Goal: Task Accomplishment & Management: Manage account settings

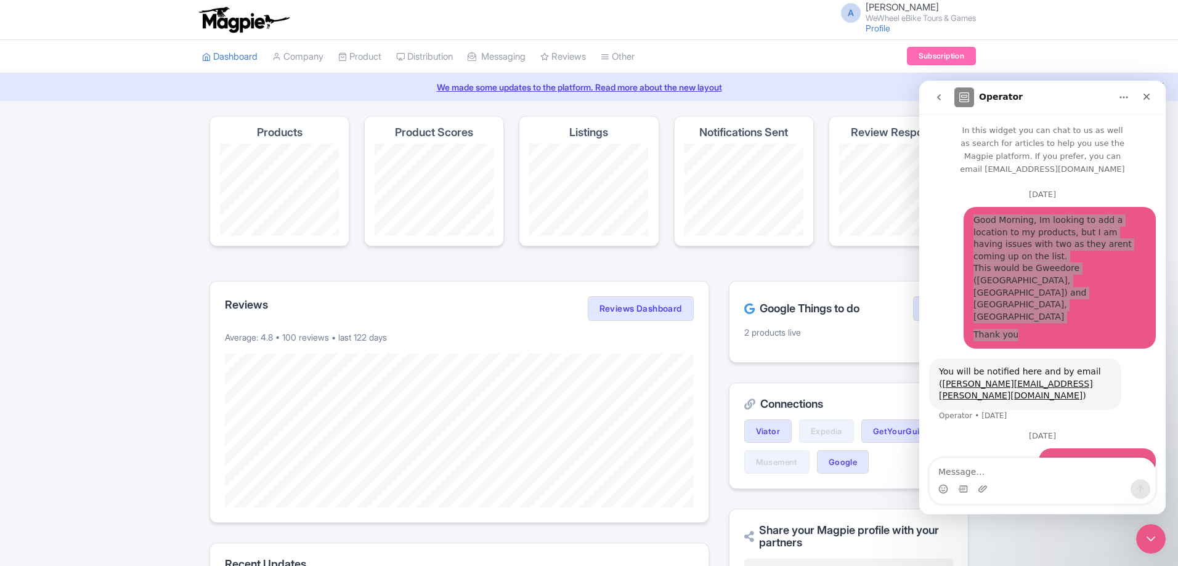
click at [842, 89] on link "We made some updates to the platform. Read more about the new layout" at bounding box center [589, 87] width 1164 height 13
click at [788, 45] on ul "Dashboard Company Product My Products Image Library Rate Sheets Distribution Ma…" at bounding box center [589, 56] width 789 height 33
click at [1150, 534] on icon "Close Intercom Messenger" at bounding box center [1149, 537] width 15 height 15
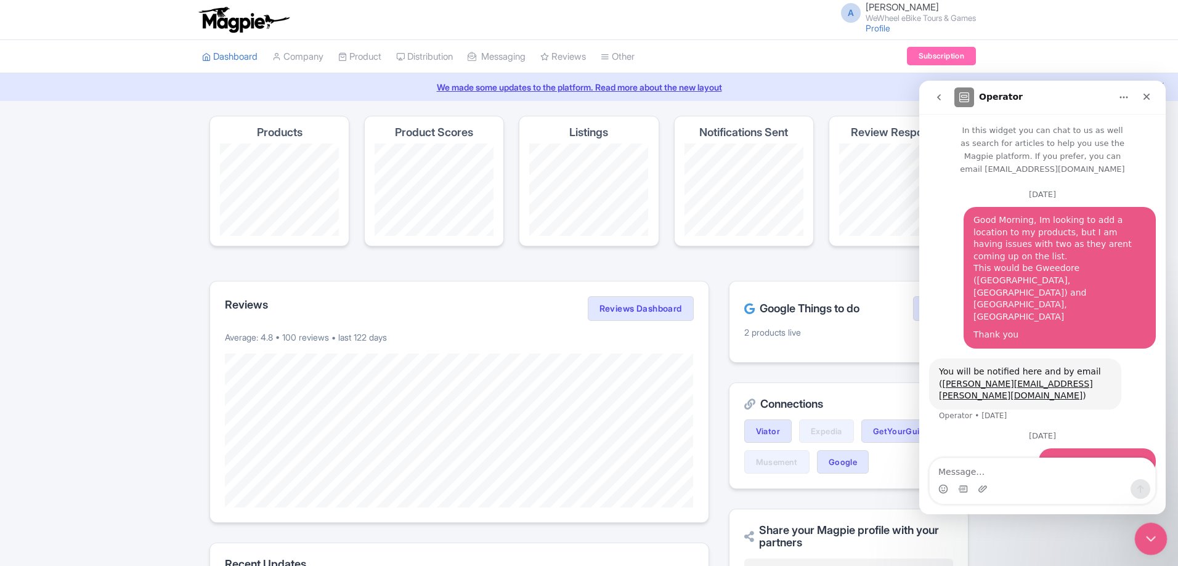
click at [1139, 533] on div "Close Intercom Messenger" at bounding box center [1150, 538] width 30 height 30
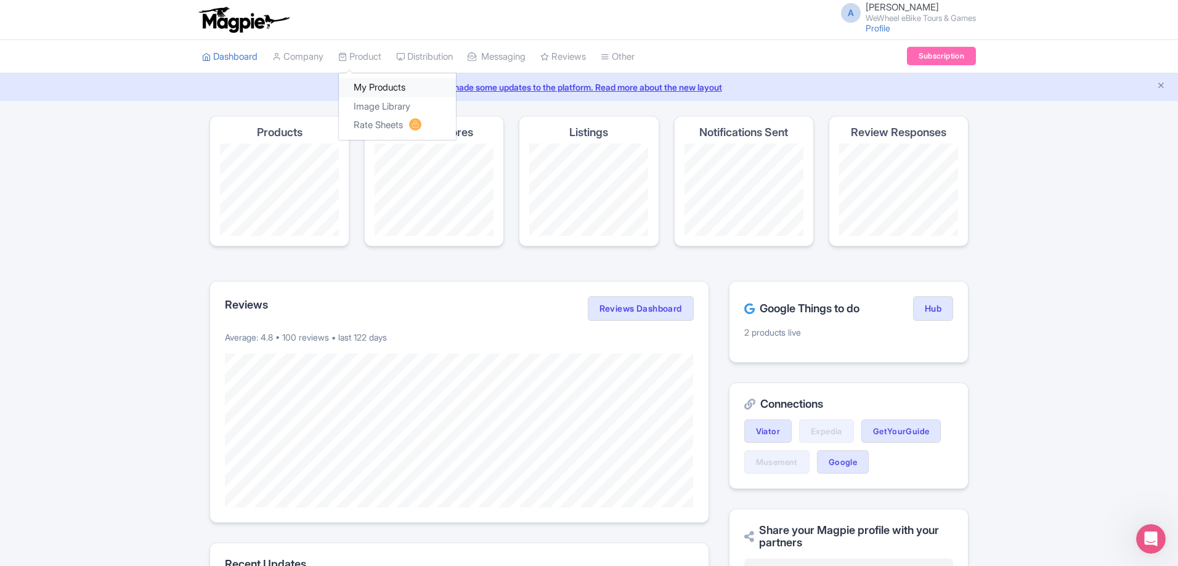
click at [372, 86] on link "My Products" at bounding box center [397, 87] width 117 height 19
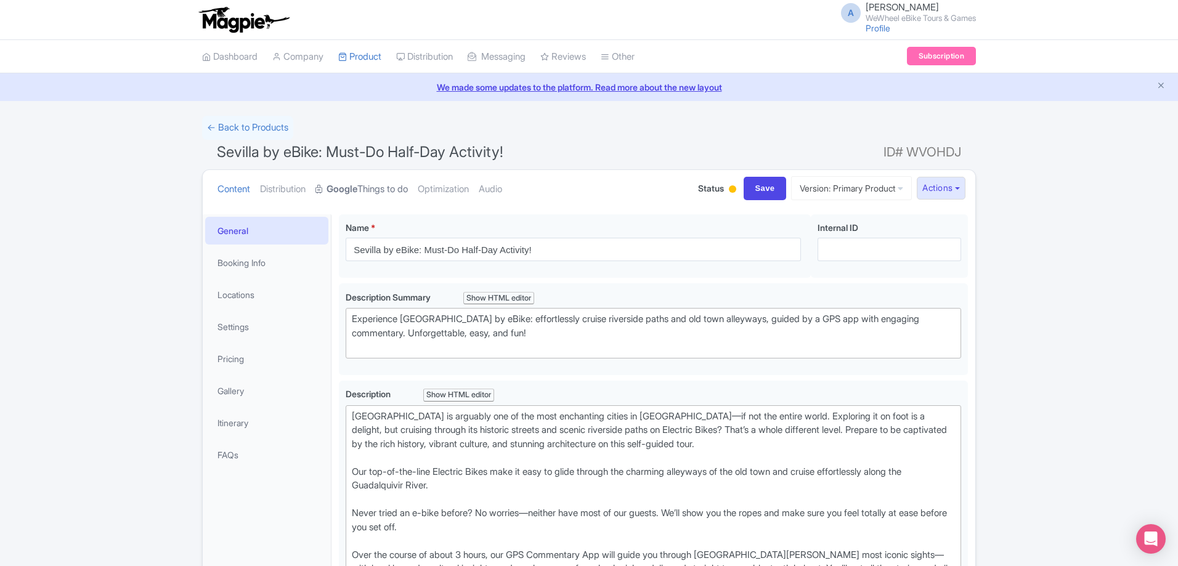
click at [357, 190] on strong "Google" at bounding box center [342, 189] width 31 height 14
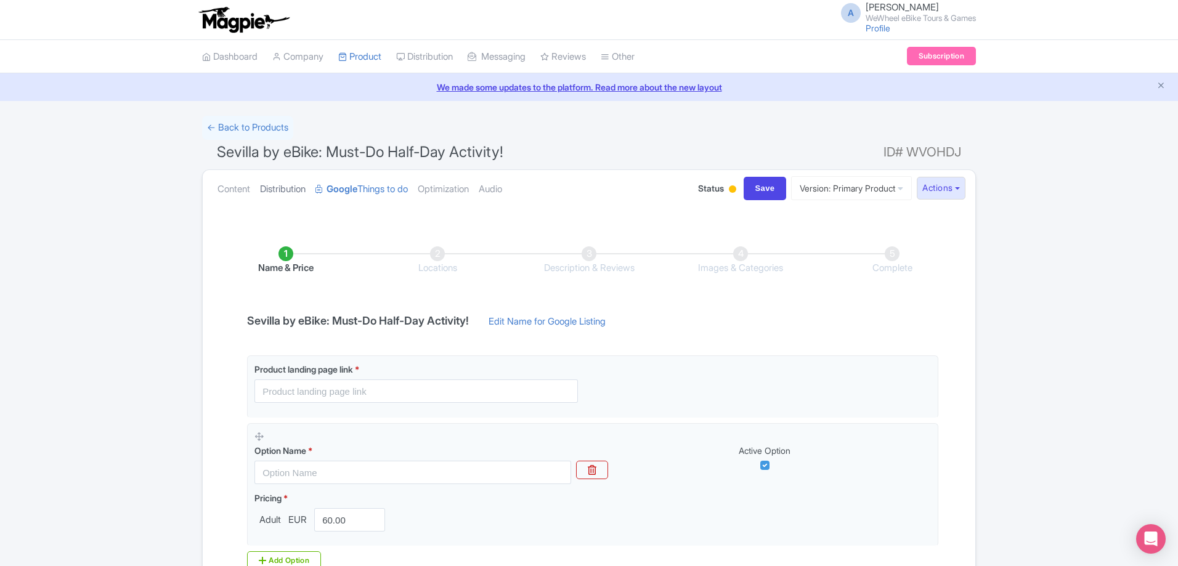
click at [288, 190] on link "Distribution" at bounding box center [283, 189] width 46 height 39
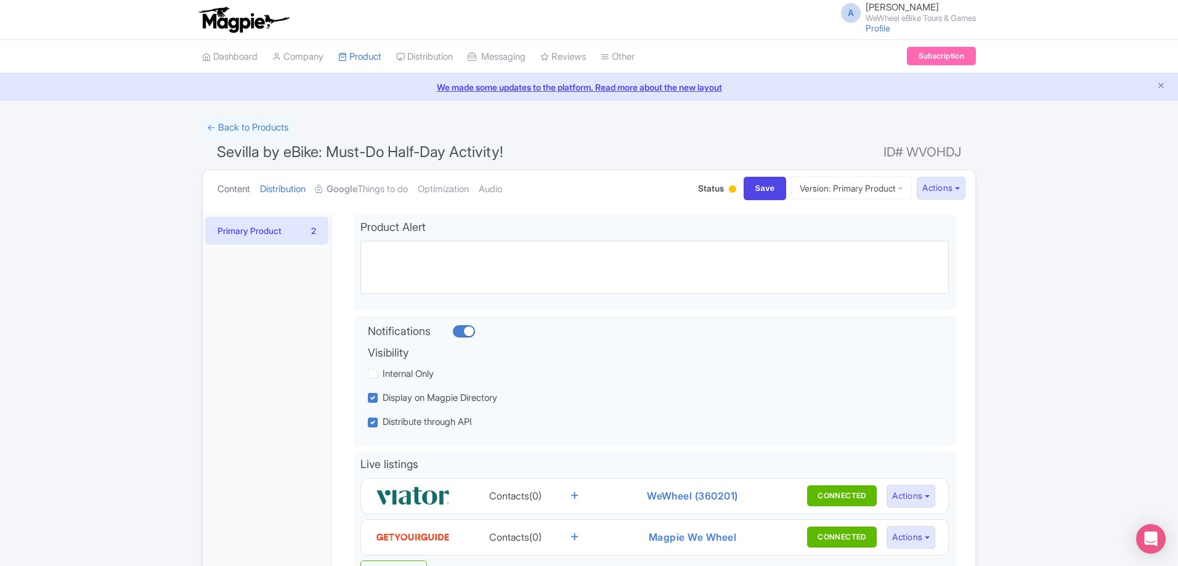
click at [231, 190] on link "Content" at bounding box center [234, 189] width 33 height 39
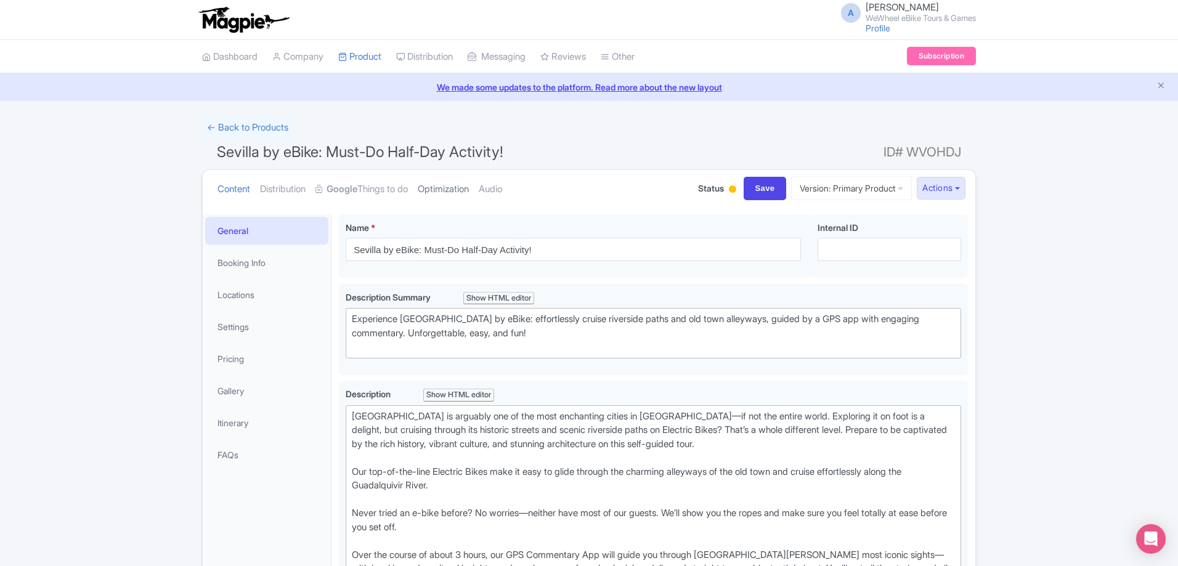
click at [464, 190] on link "Optimization" at bounding box center [443, 189] width 51 height 39
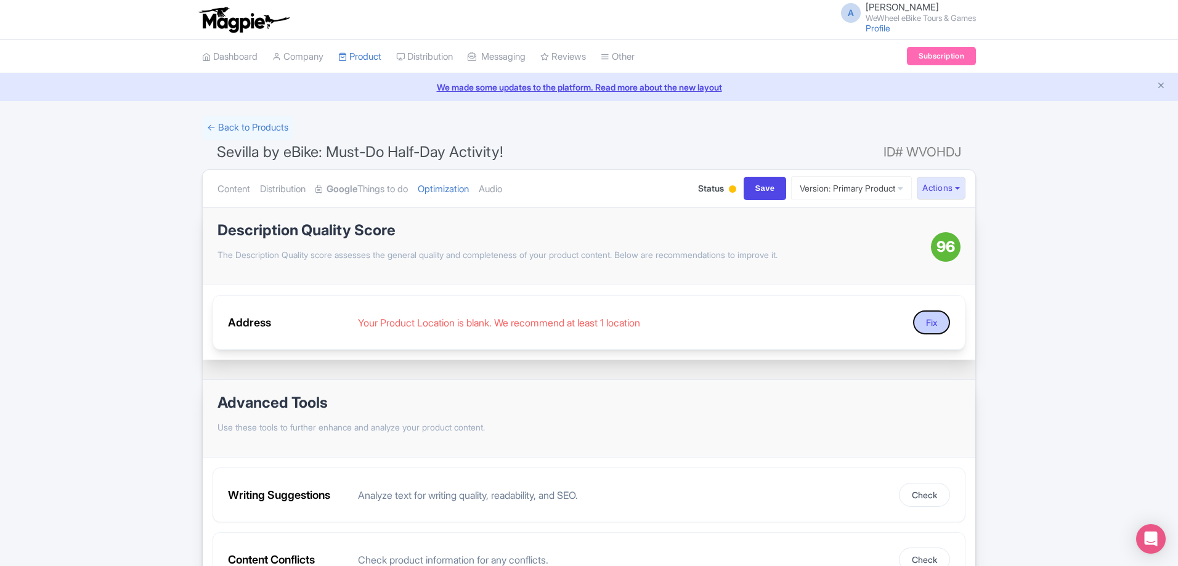
click at [931, 321] on button "Fix" at bounding box center [931, 323] width 37 height 24
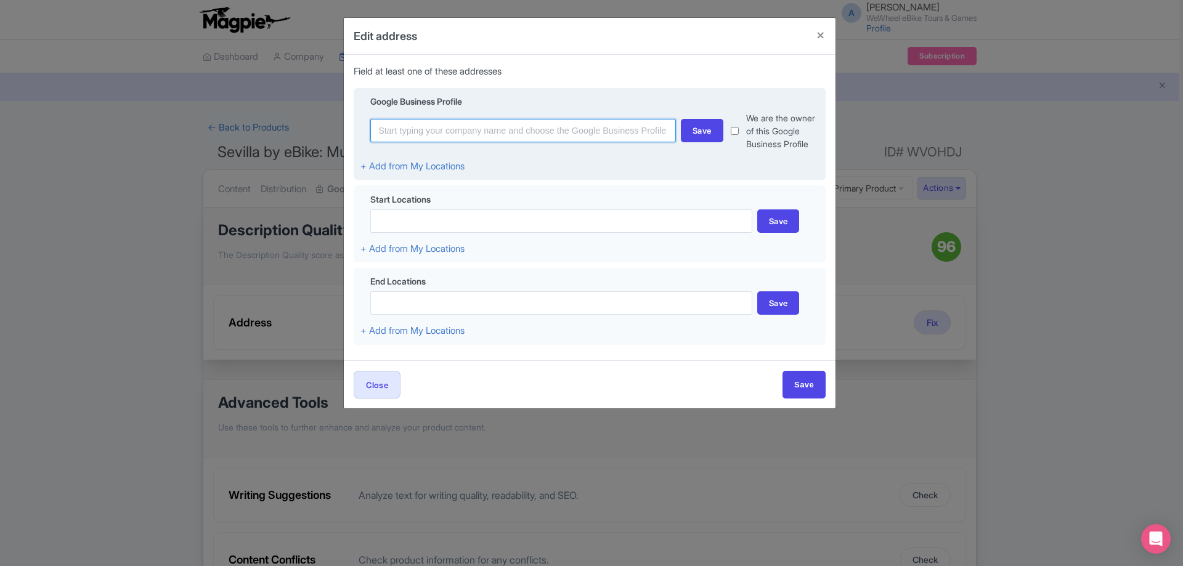
click at [467, 125] on input at bounding box center [523, 130] width 306 height 23
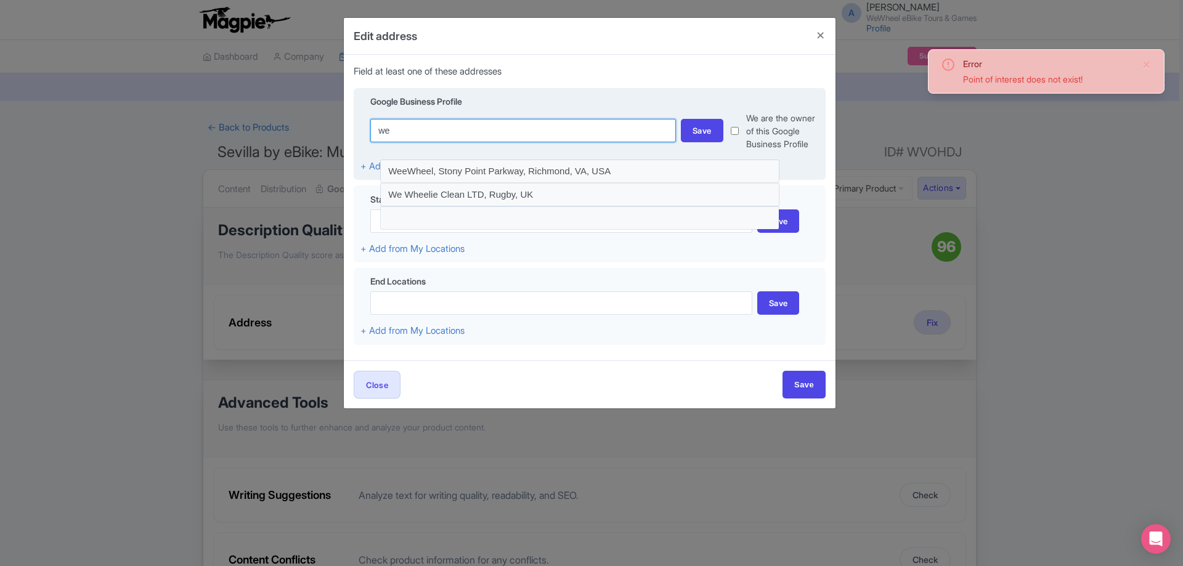
type input "w"
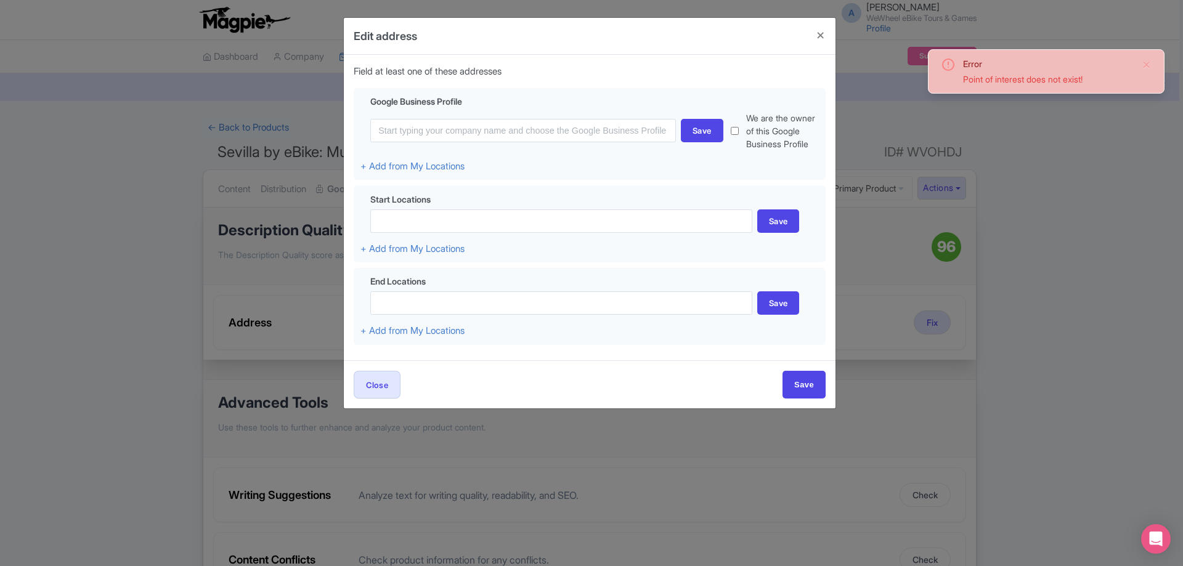
click at [624, 75] on p "Field at least one of these addresses" at bounding box center [590, 72] width 472 height 14
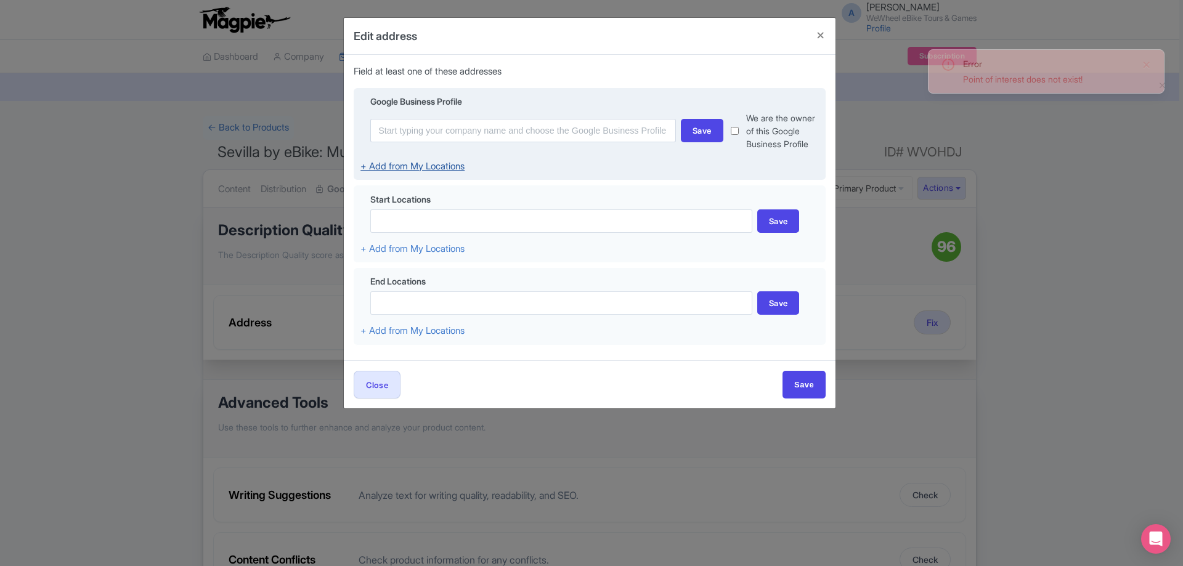
click at [427, 162] on link "+ Add from My Locations" at bounding box center [413, 166] width 104 height 12
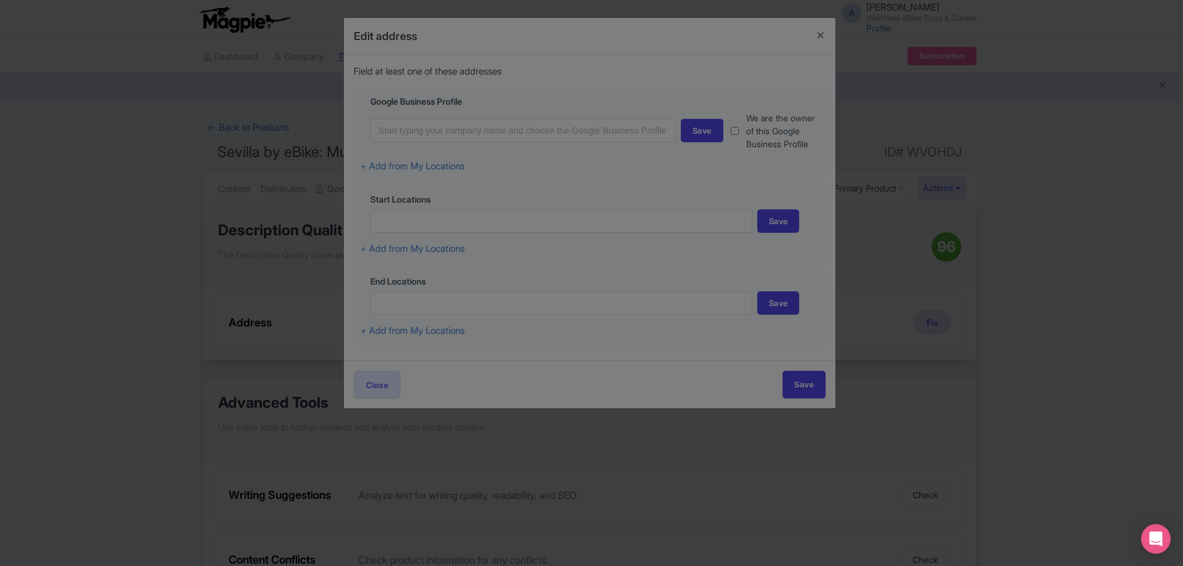
click at [606, 278] on div at bounding box center [591, 283] width 1183 height 566
click at [586, 124] on div at bounding box center [591, 283] width 1183 height 566
click at [750, 50] on div at bounding box center [591, 283] width 1183 height 566
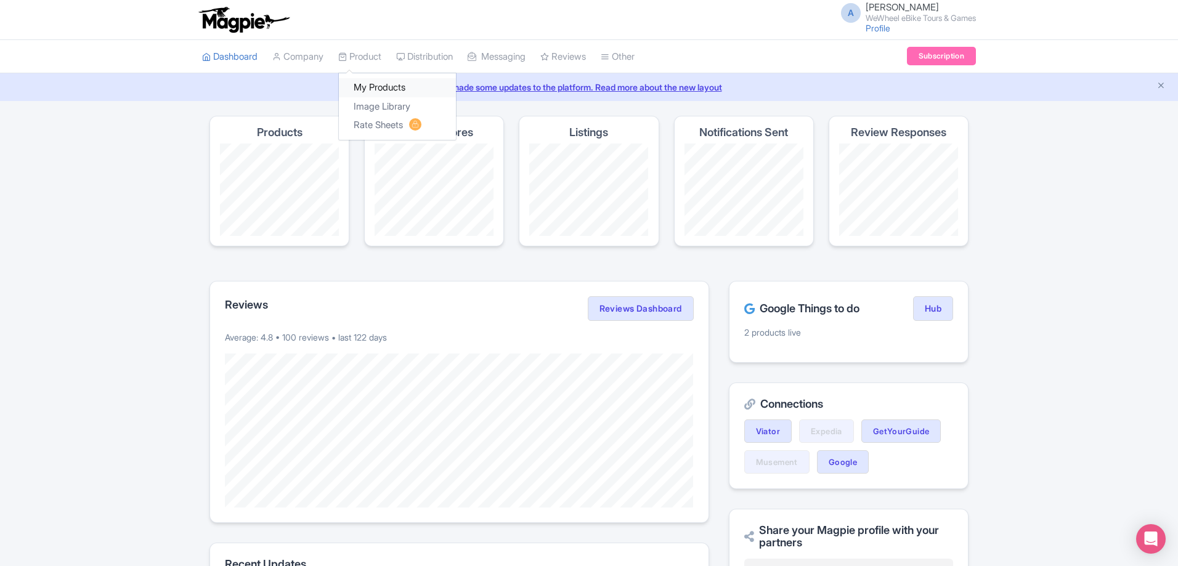
click at [394, 84] on link "My Products" at bounding box center [397, 87] width 117 height 19
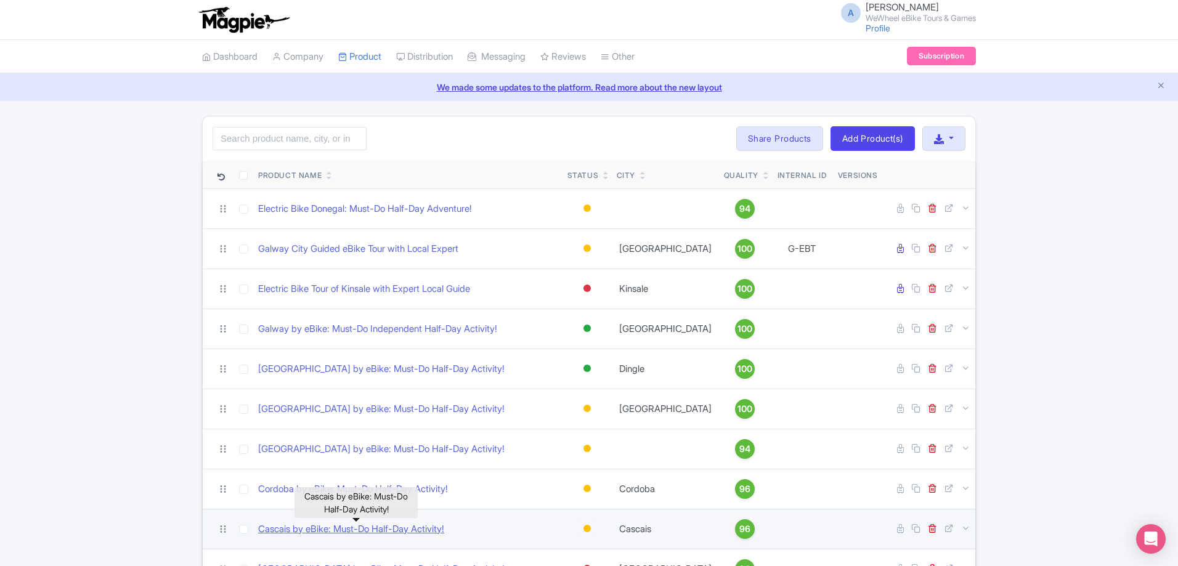
click at [383, 532] on link "Cascais by eBike: Must-Do Half-Day Activity!" at bounding box center [351, 530] width 186 height 14
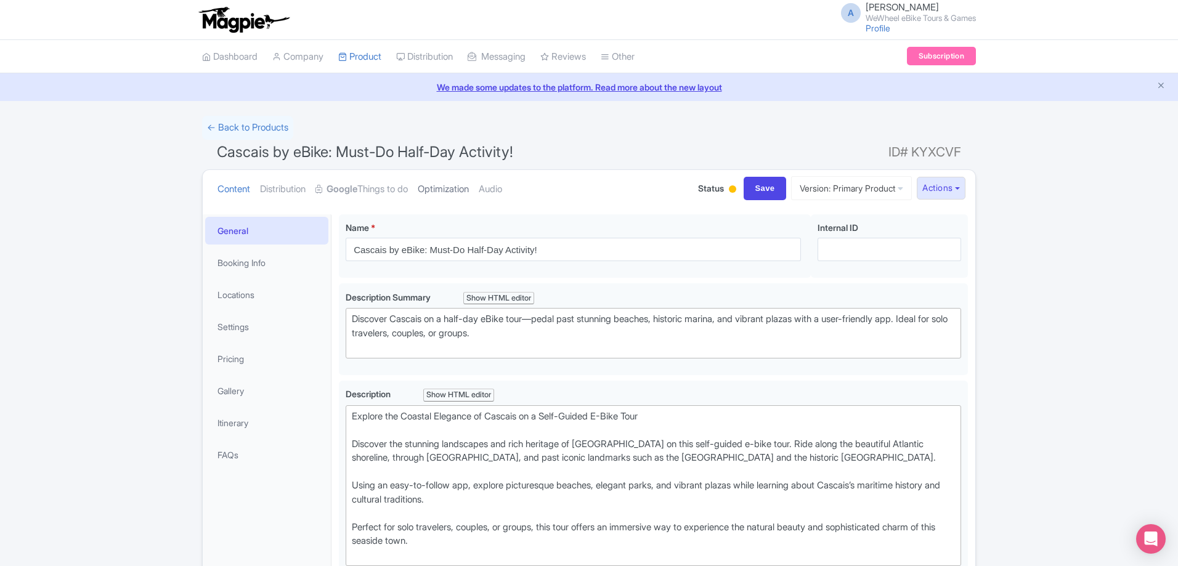
click at [458, 187] on link "Optimization" at bounding box center [443, 189] width 51 height 39
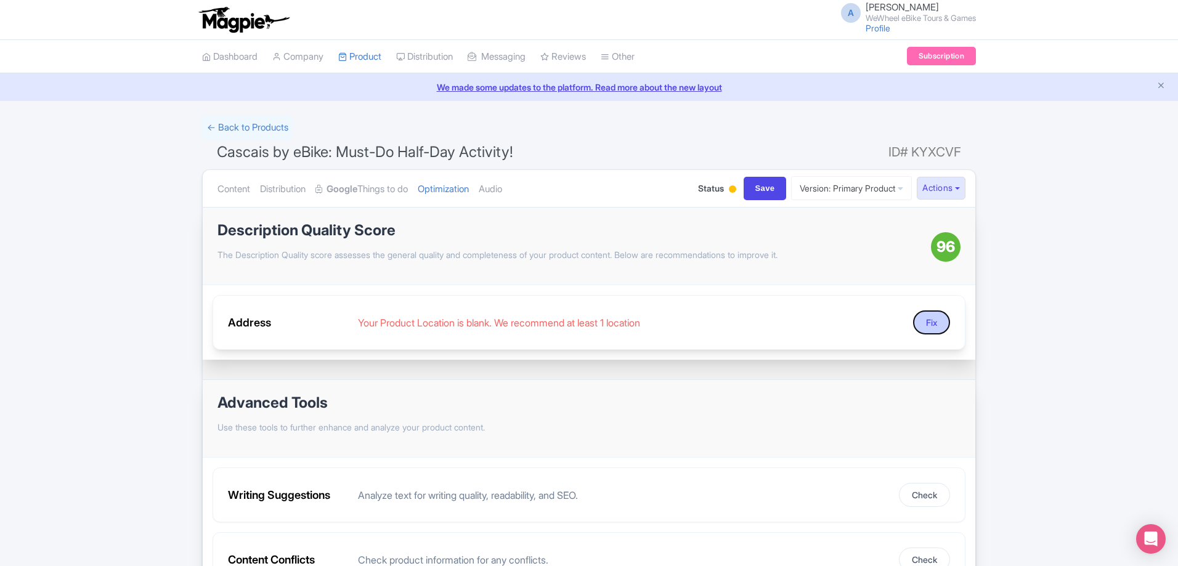
click at [924, 316] on button "Fix" at bounding box center [931, 323] width 37 height 24
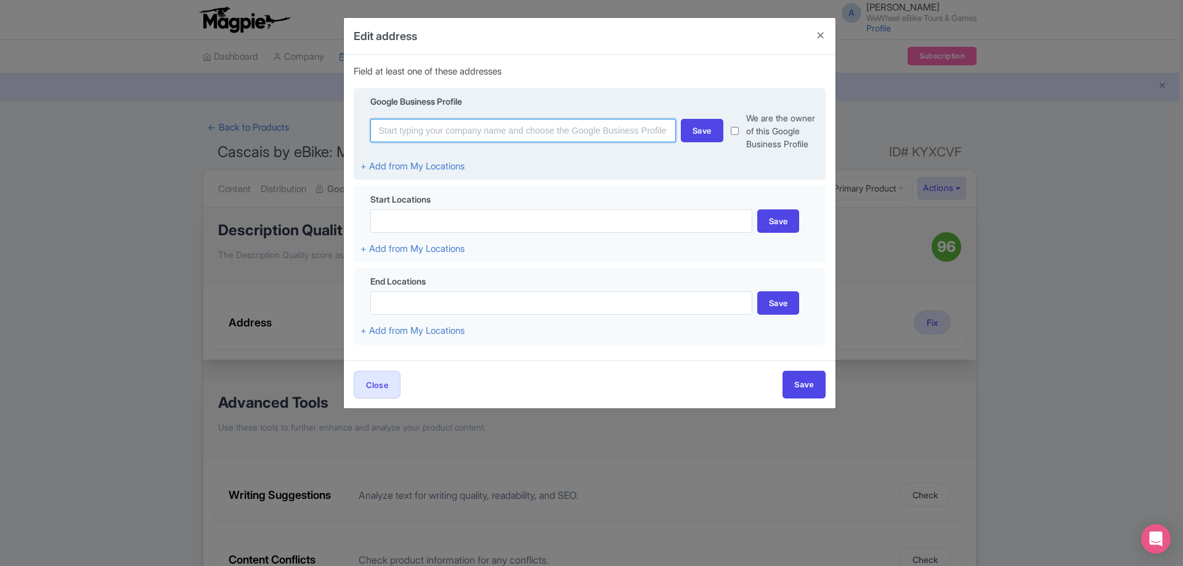
click at [438, 128] on input at bounding box center [523, 130] width 306 height 23
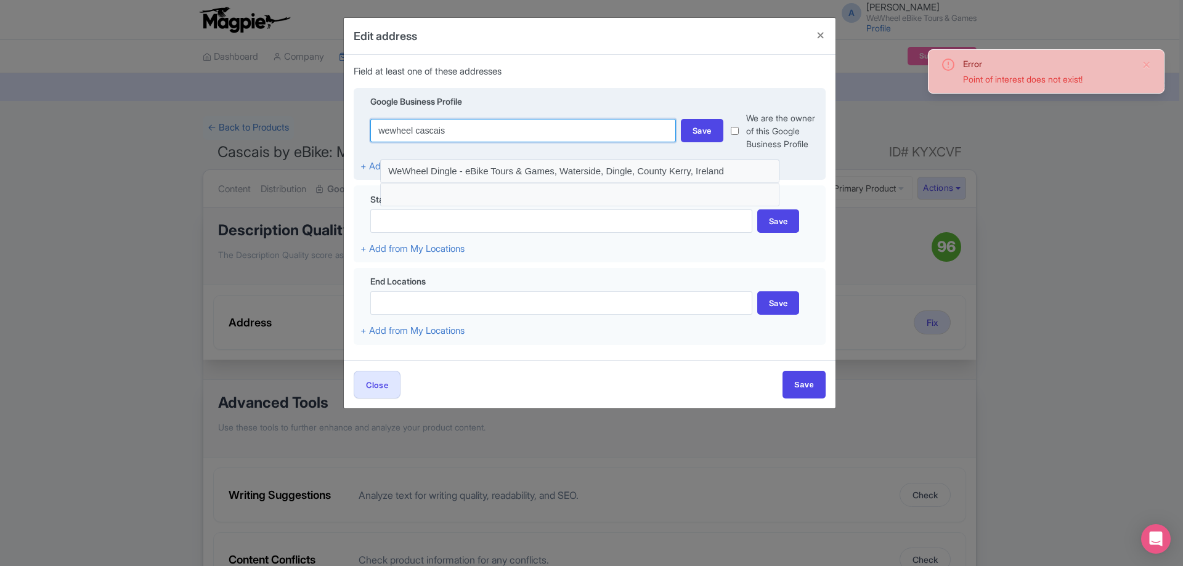
type input "wewheel cascais"
click at [783, 371] on input "Save" at bounding box center [804, 385] width 43 height 28
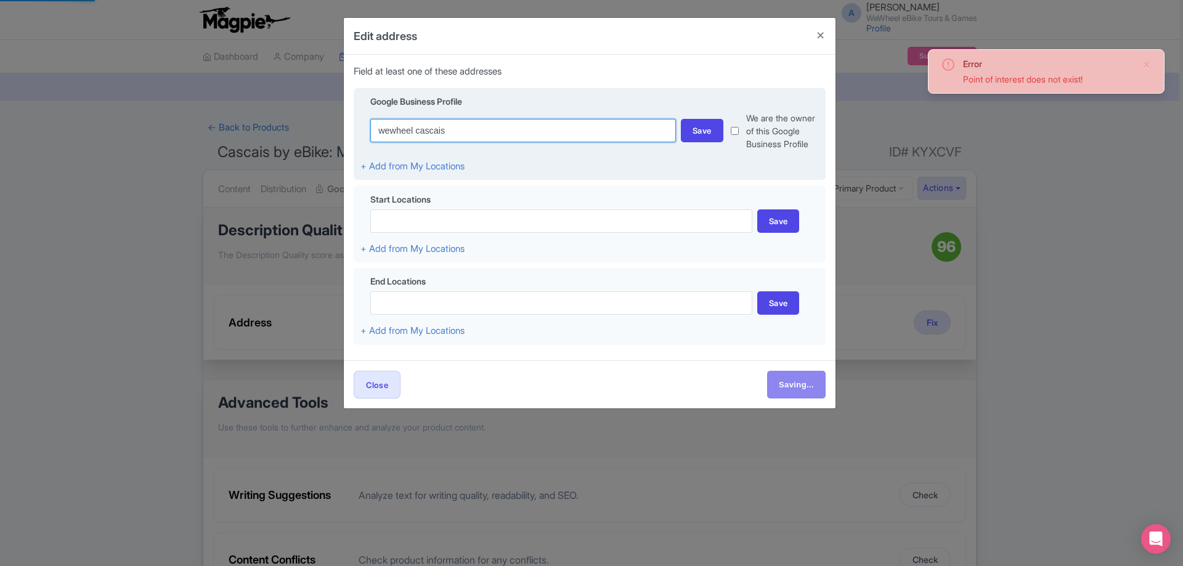
type input "Save"
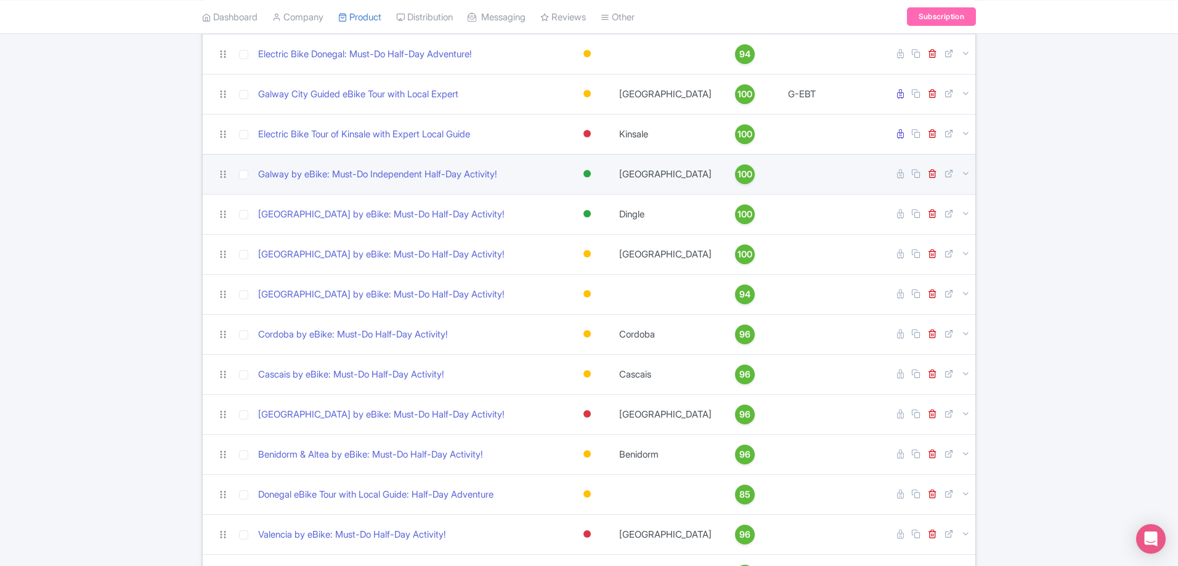
scroll to position [277, 0]
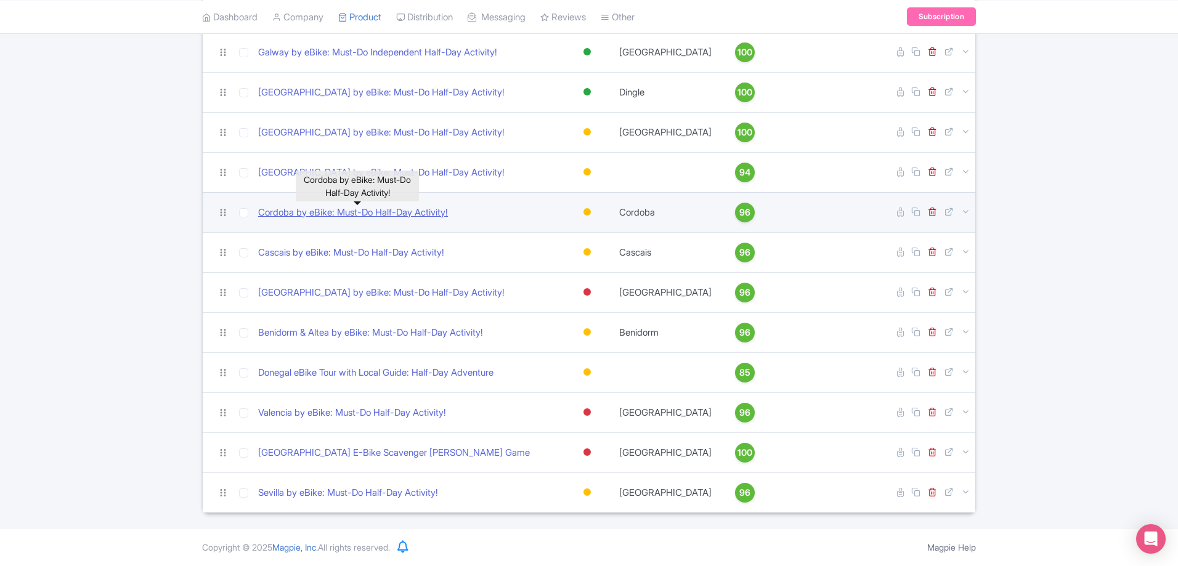
click at [397, 211] on link "Cordoba by eBike: Must-Do Half-Day Activity!" at bounding box center [353, 213] width 190 height 14
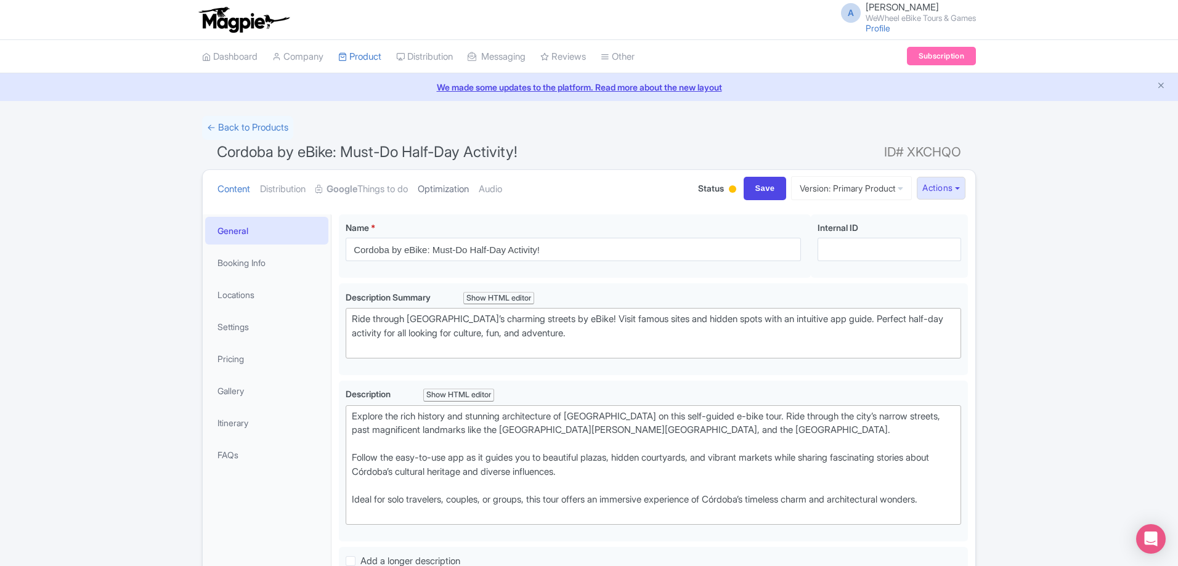
click at [441, 185] on link "Optimization" at bounding box center [443, 189] width 51 height 39
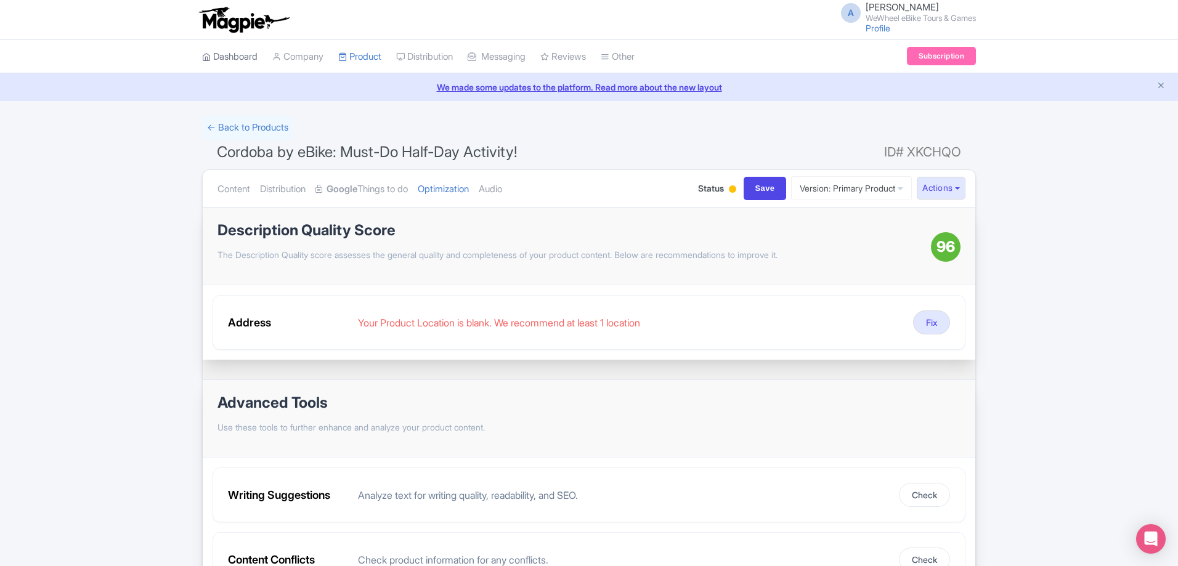
click at [247, 58] on link "Dashboard" at bounding box center [229, 57] width 55 height 34
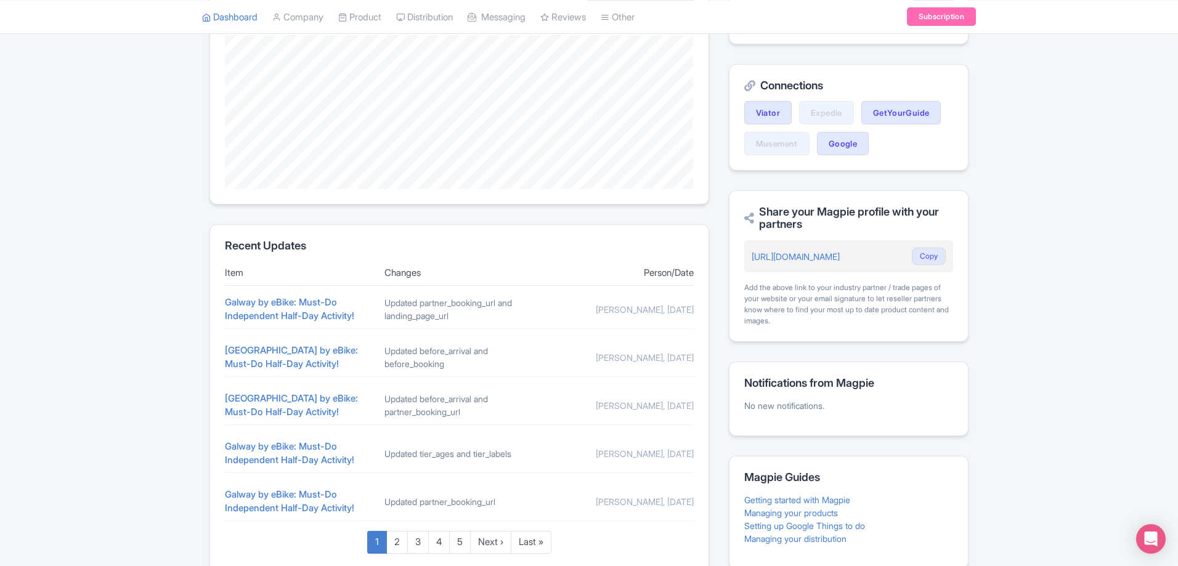
scroll to position [261, 0]
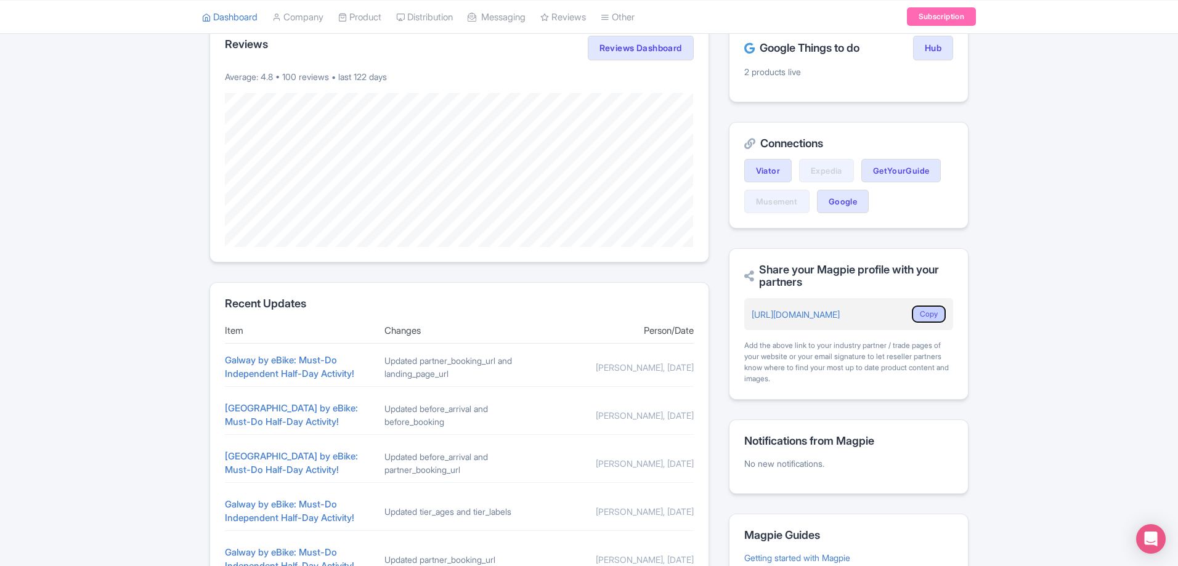
click at [939, 317] on button "Copy" at bounding box center [929, 314] width 34 height 17
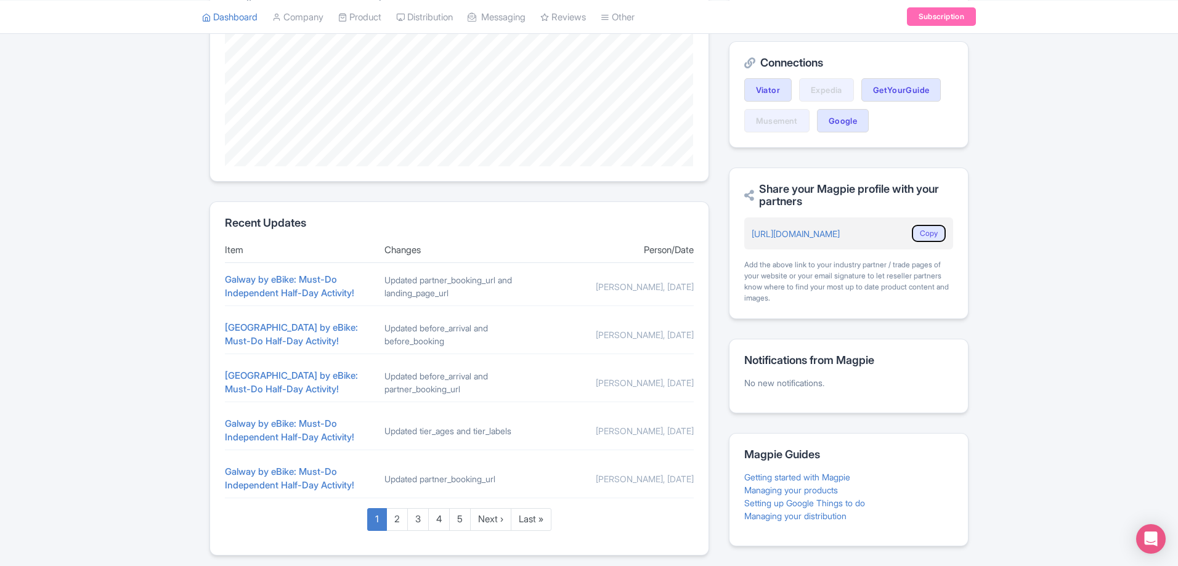
scroll to position [384, 0]
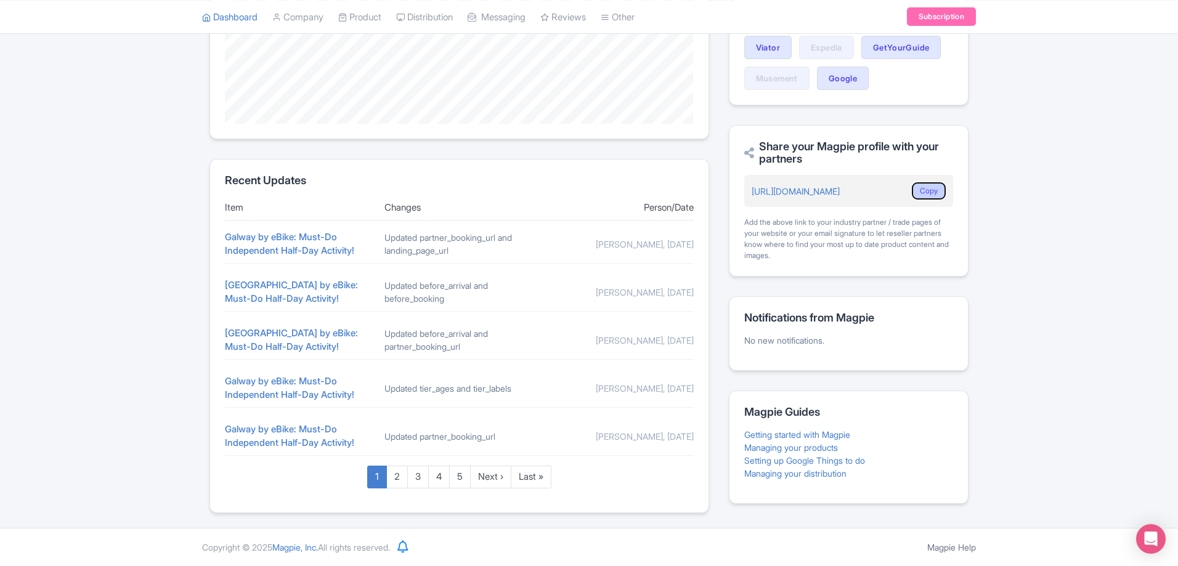
click at [931, 192] on button "Copy" at bounding box center [929, 190] width 34 height 17
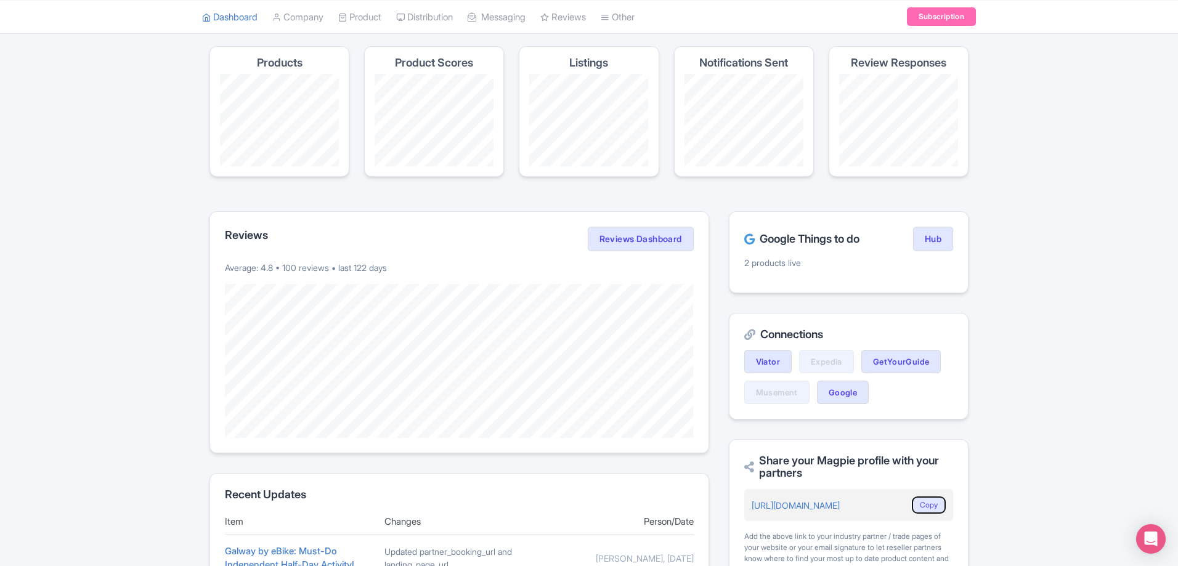
scroll to position [0, 0]
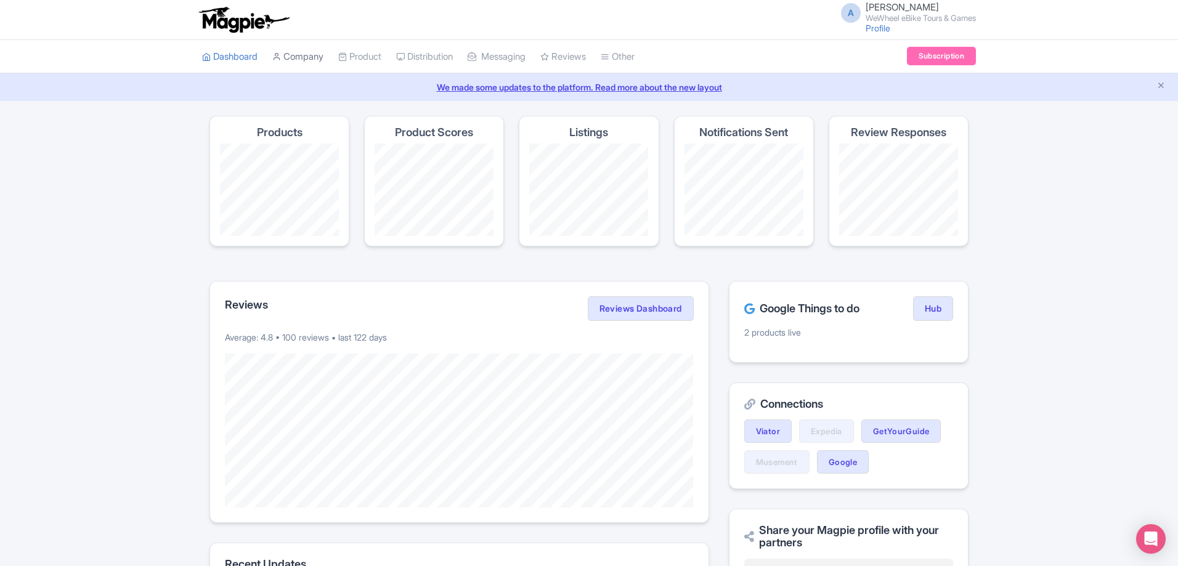
click at [297, 55] on link "Company" at bounding box center [297, 57] width 51 height 34
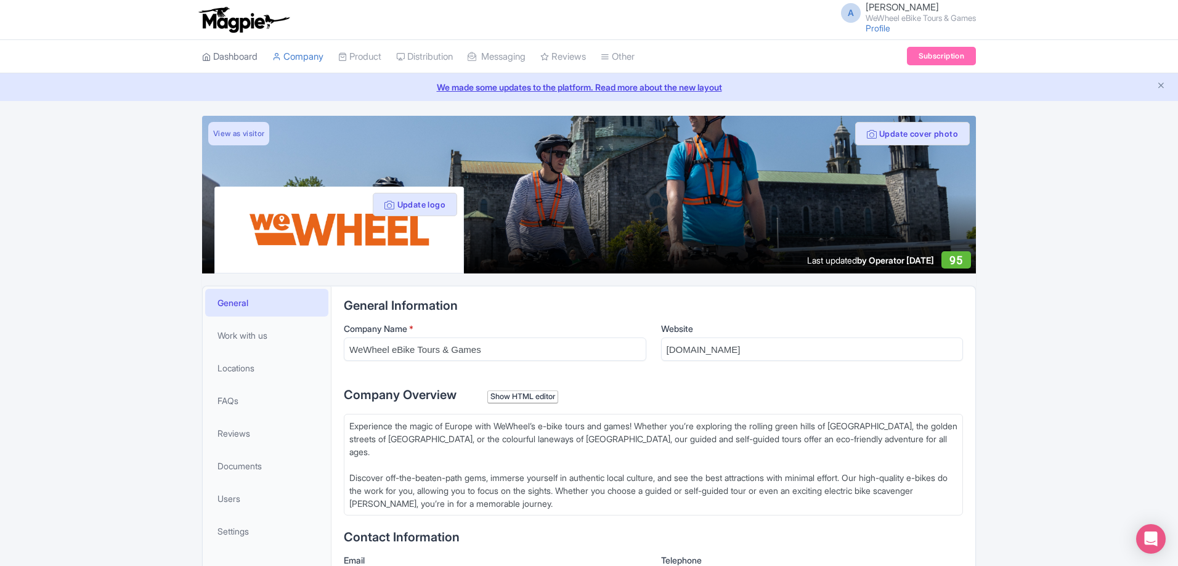
click at [256, 64] on link "Dashboard" at bounding box center [229, 57] width 55 height 34
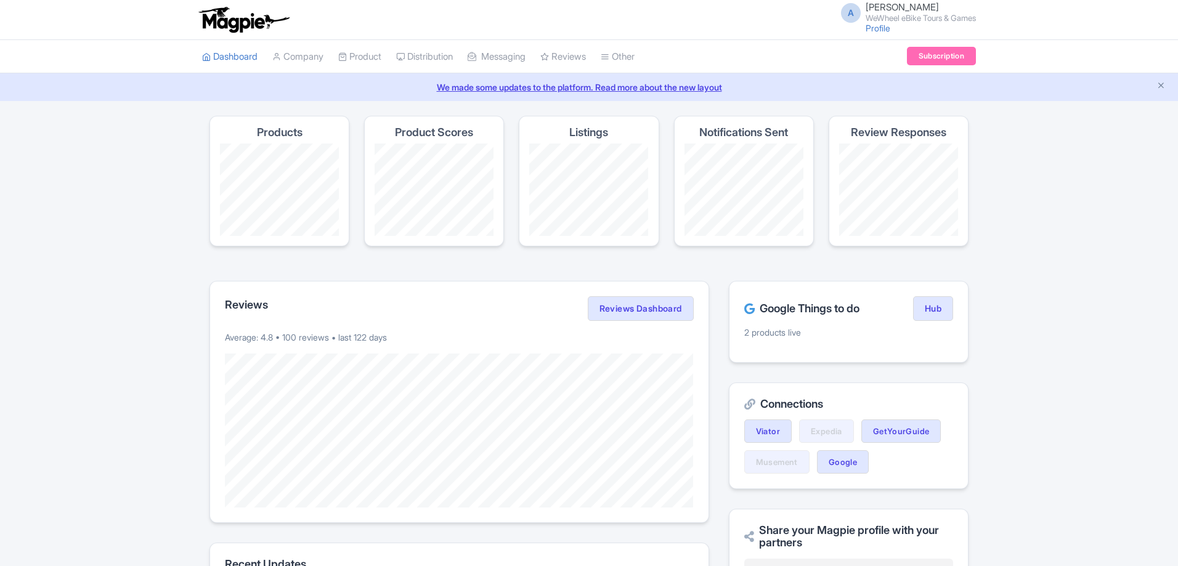
scroll to position [185, 0]
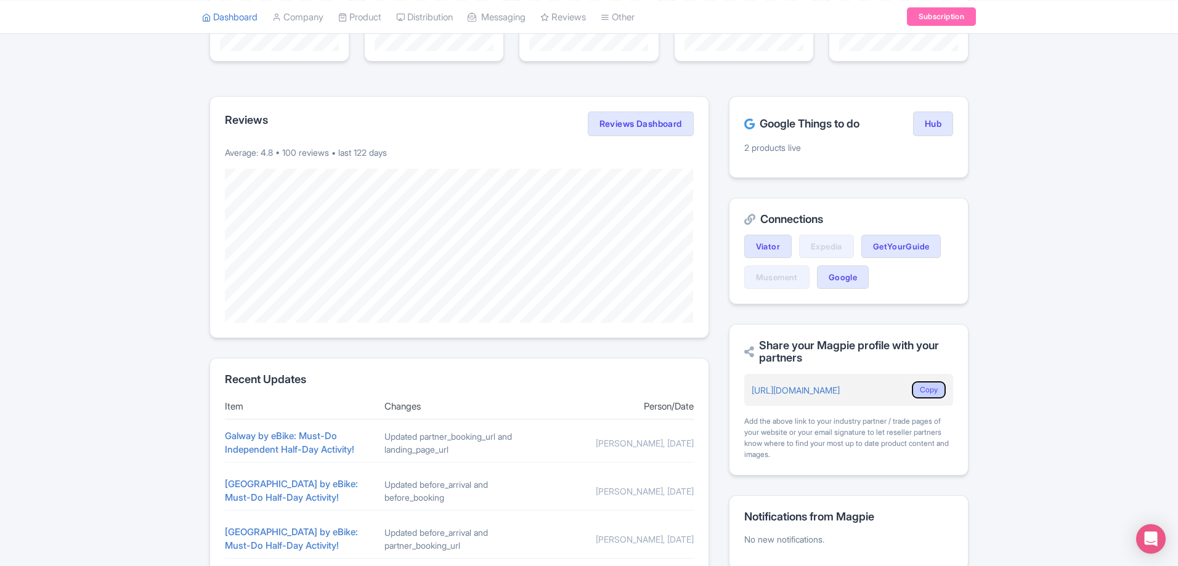
click at [930, 396] on button "Copy" at bounding box center [929, 390] width 34 height 17
click at [931, 392] on button "Copy" at bounding box center [929, 390] width 34 height 17
